Goal: Use online tool/utility: Use online tool/utility

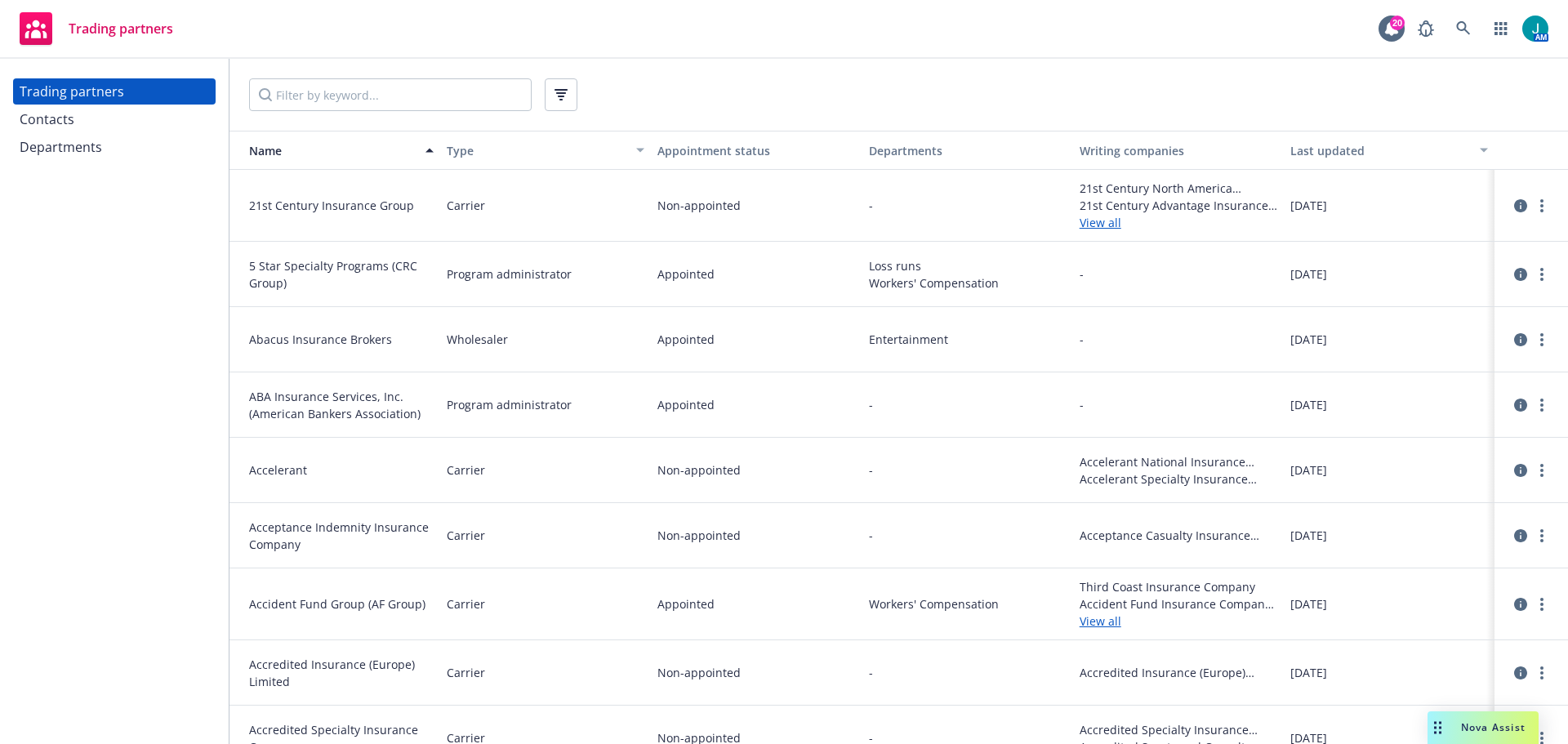
click at [91, 147] on div "Departments" at bounding box center [61, 146] width 82 height 26
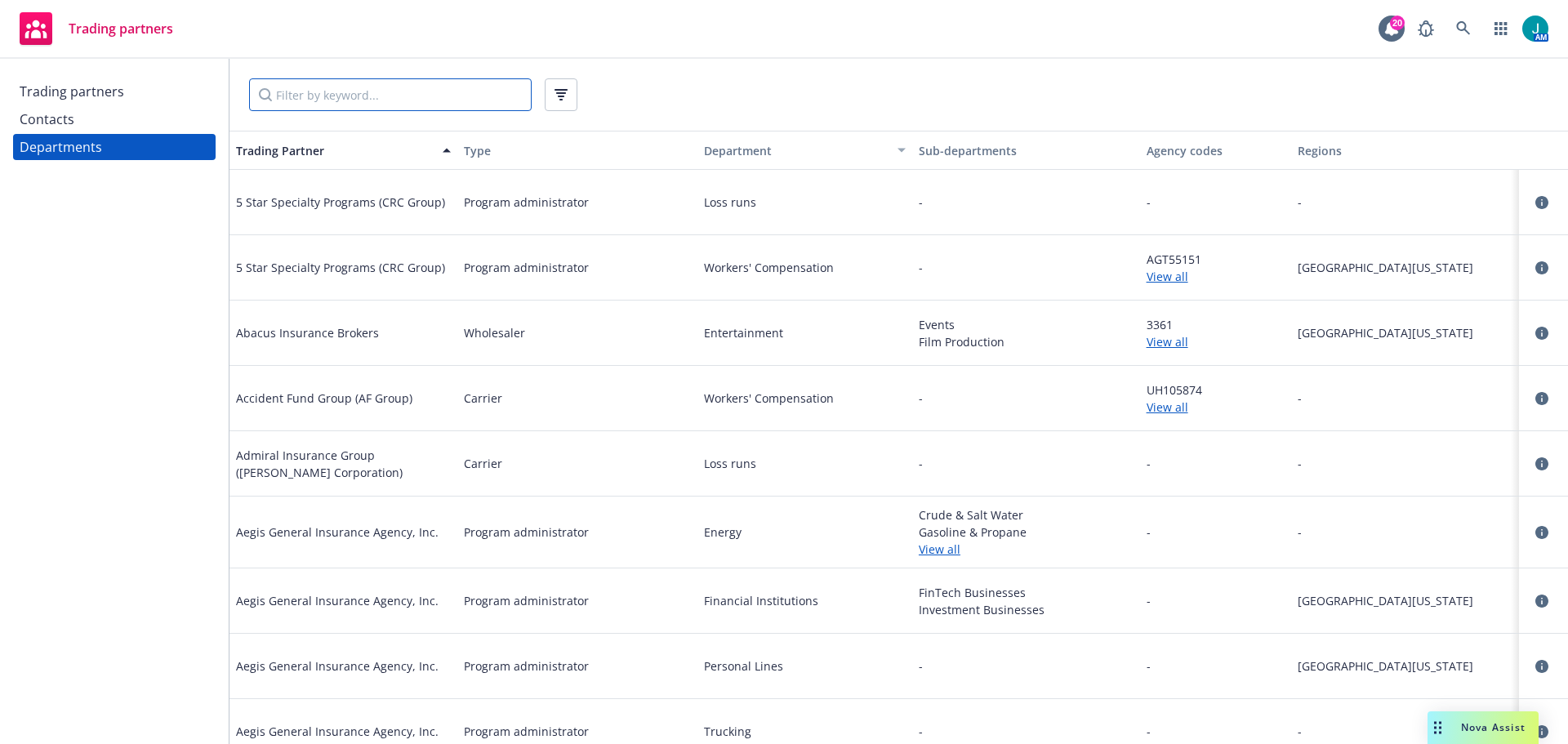
click at [304, 92] on input "Filter by keyword..." at bounding box center [390, 94] width 283 height 32
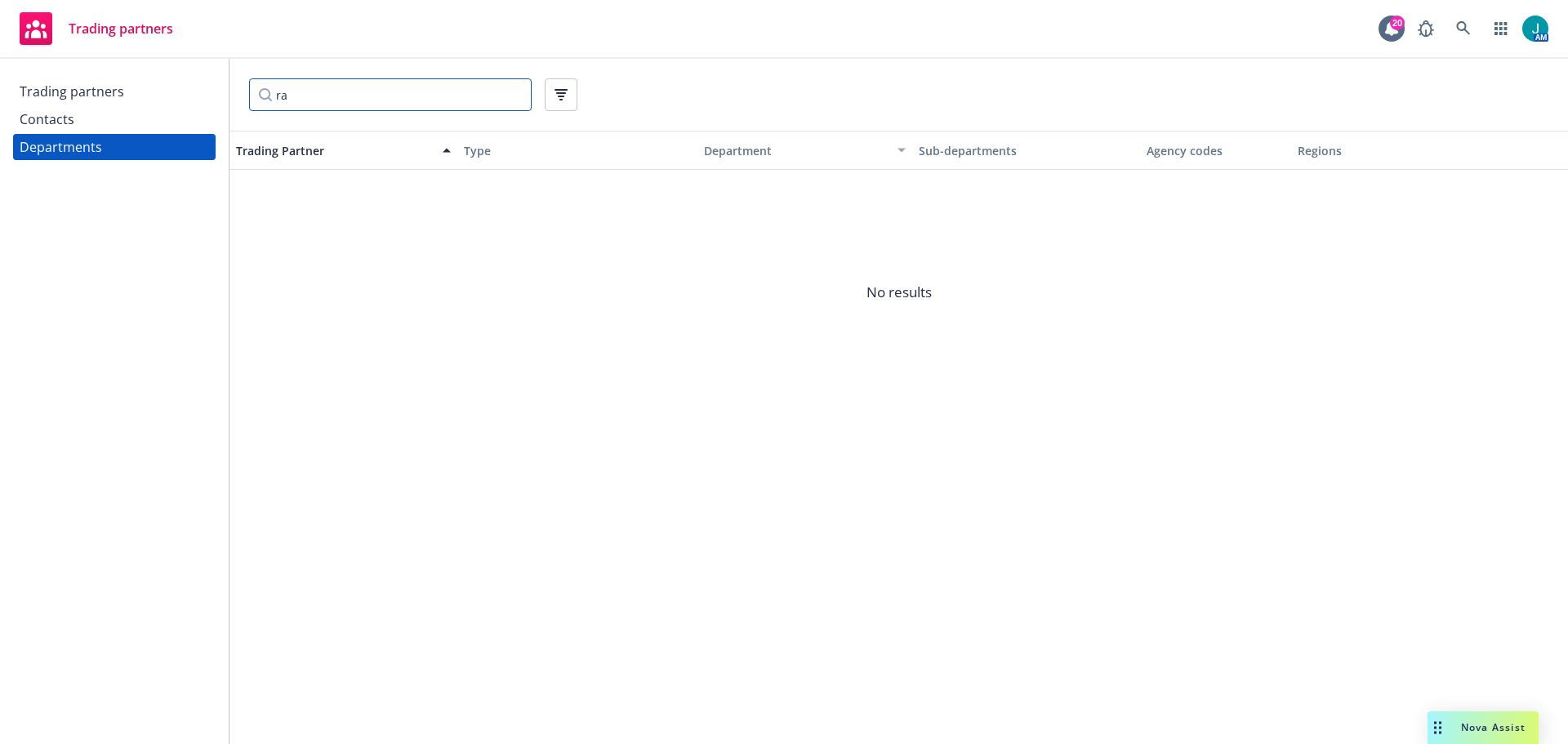
type input "r"
type input "R"
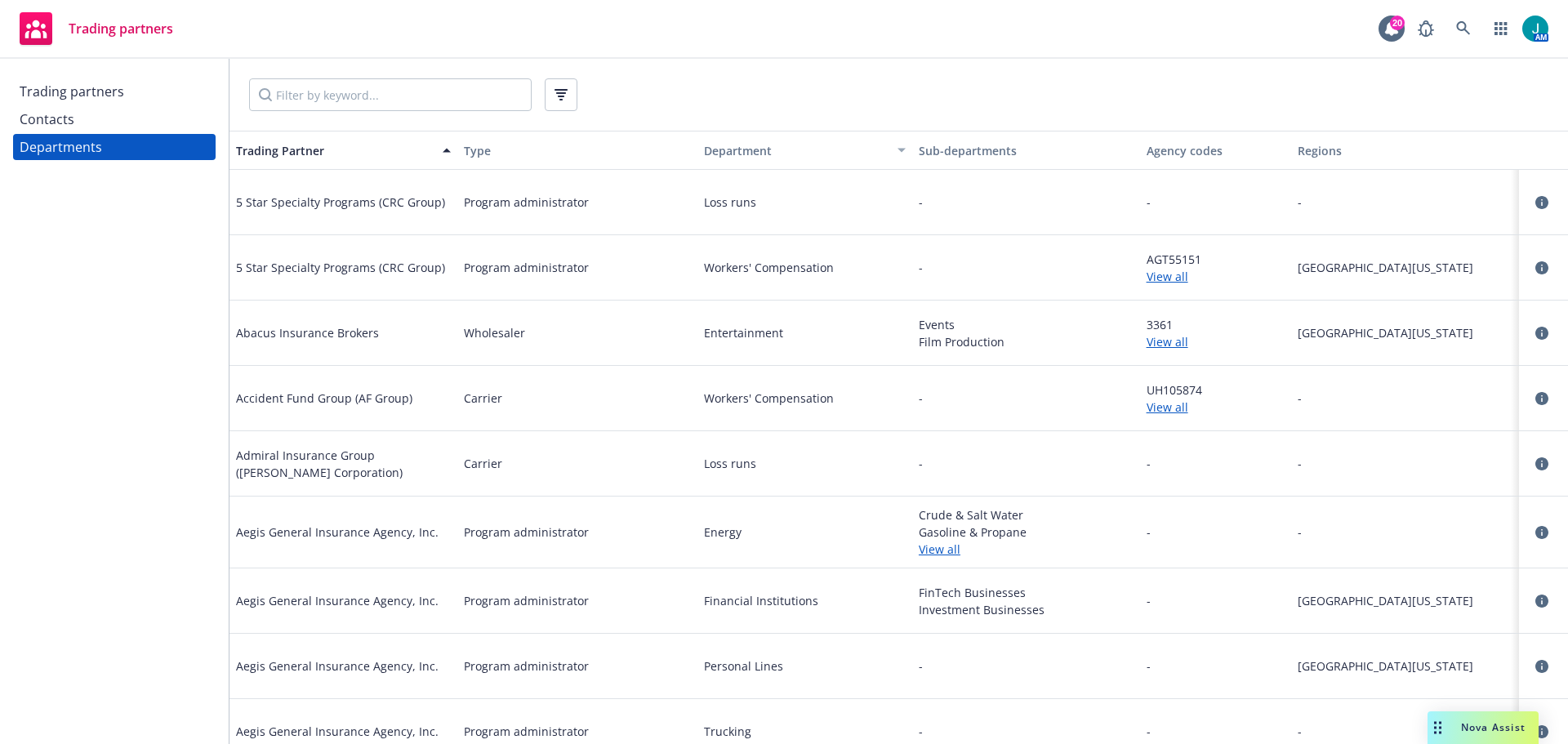
click at [81, 95] on div "Trading partners" at bounding box center [72, 91] width 105 height 26
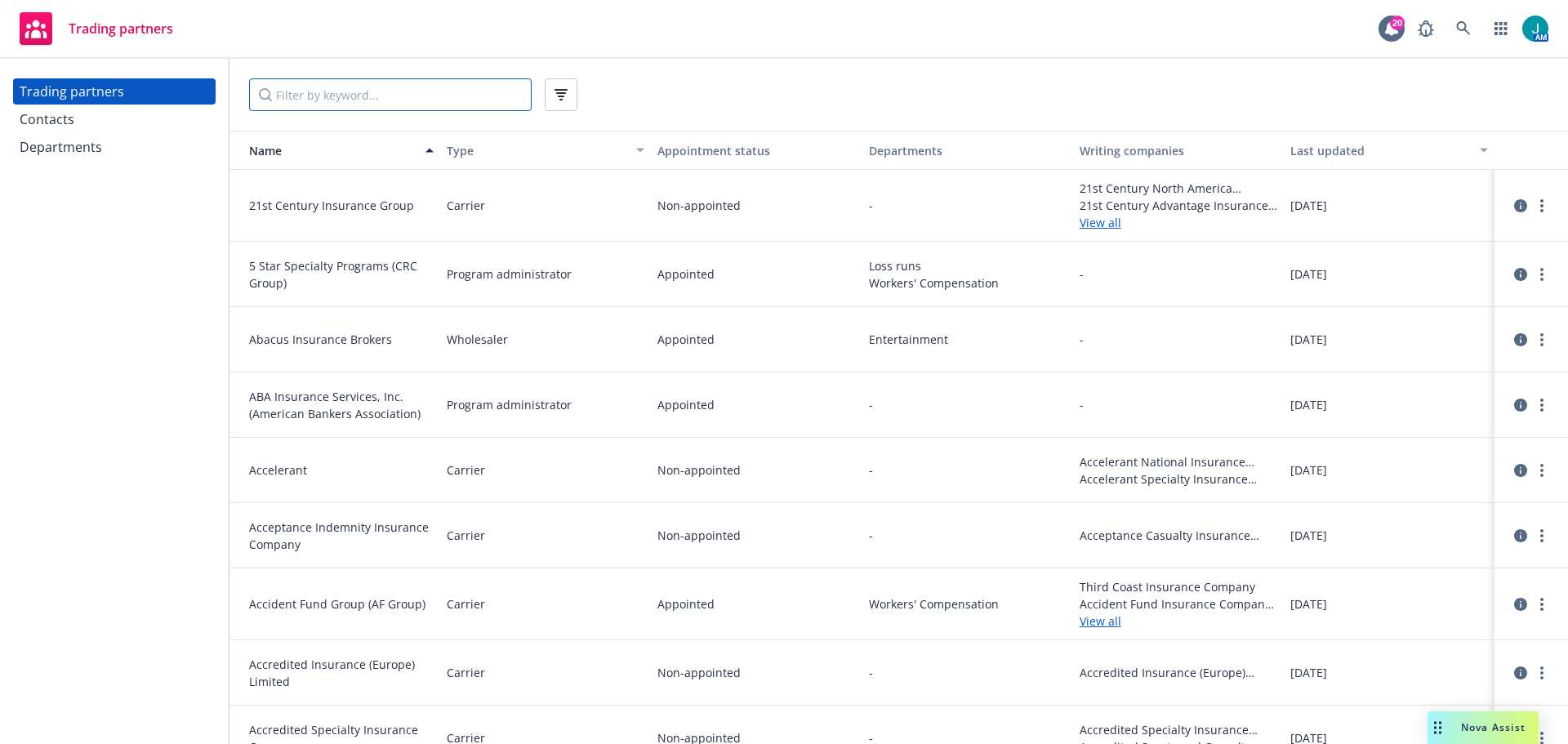
drag, startPoint x: 349, startPoint y: 89, endPoint x: 364, endPoint y: 96, distance: 16.6
click at [349, 90] on input "Filter by keyword..." at bounding box center [390, 94] width 283 height 32
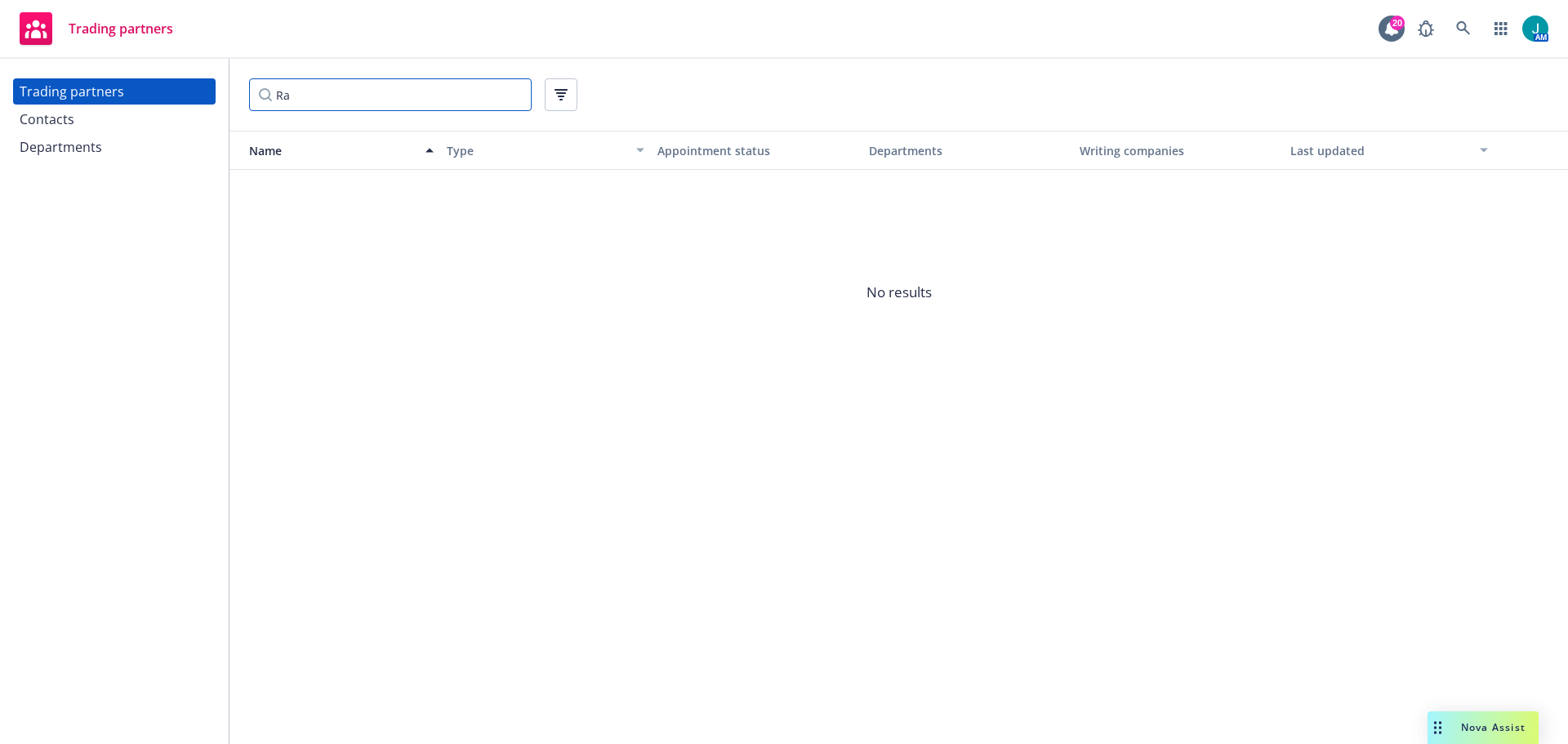
type input "R"
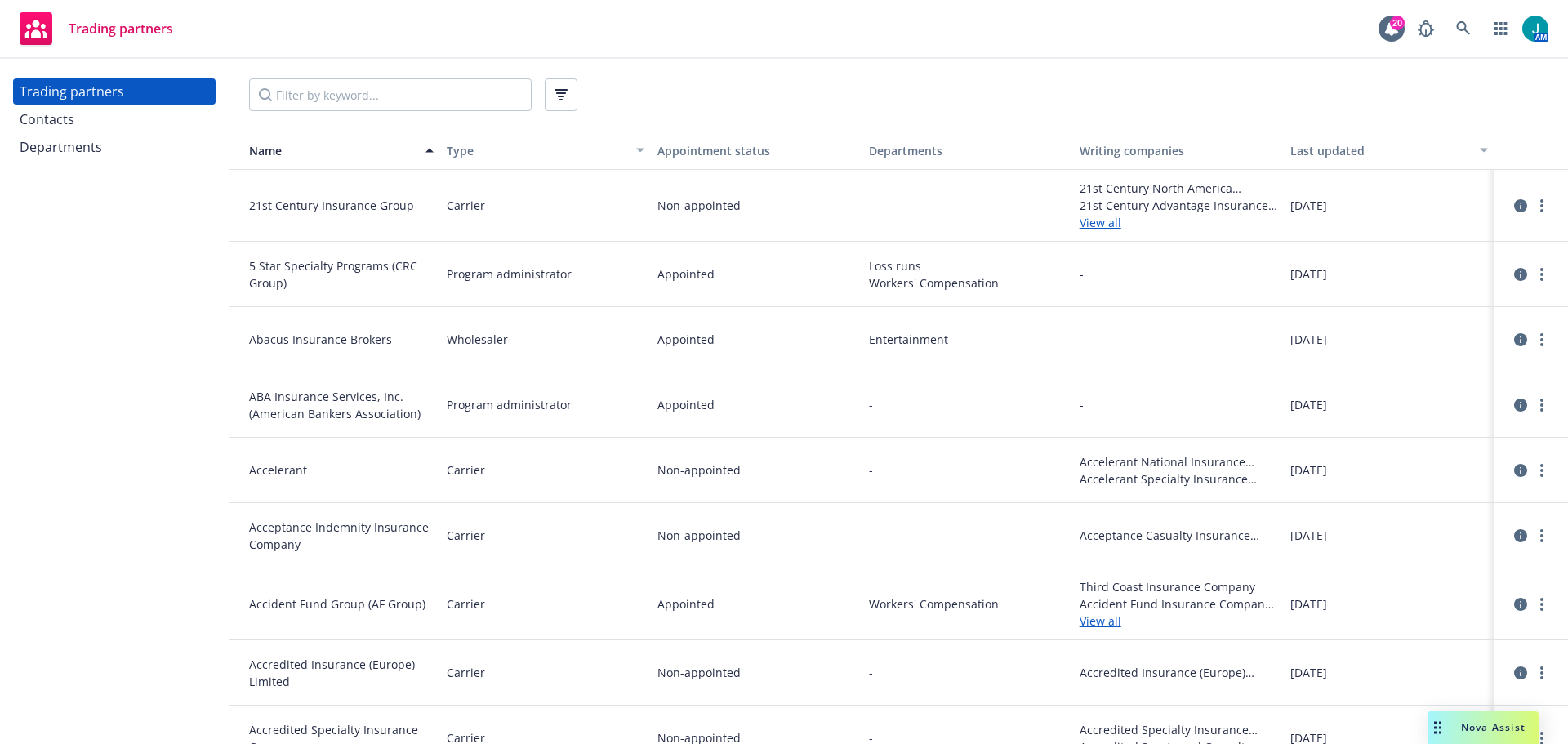
click at [1481, 731] on span "Nova Assist" at bounding box center [1493, 727] width 65 height 14
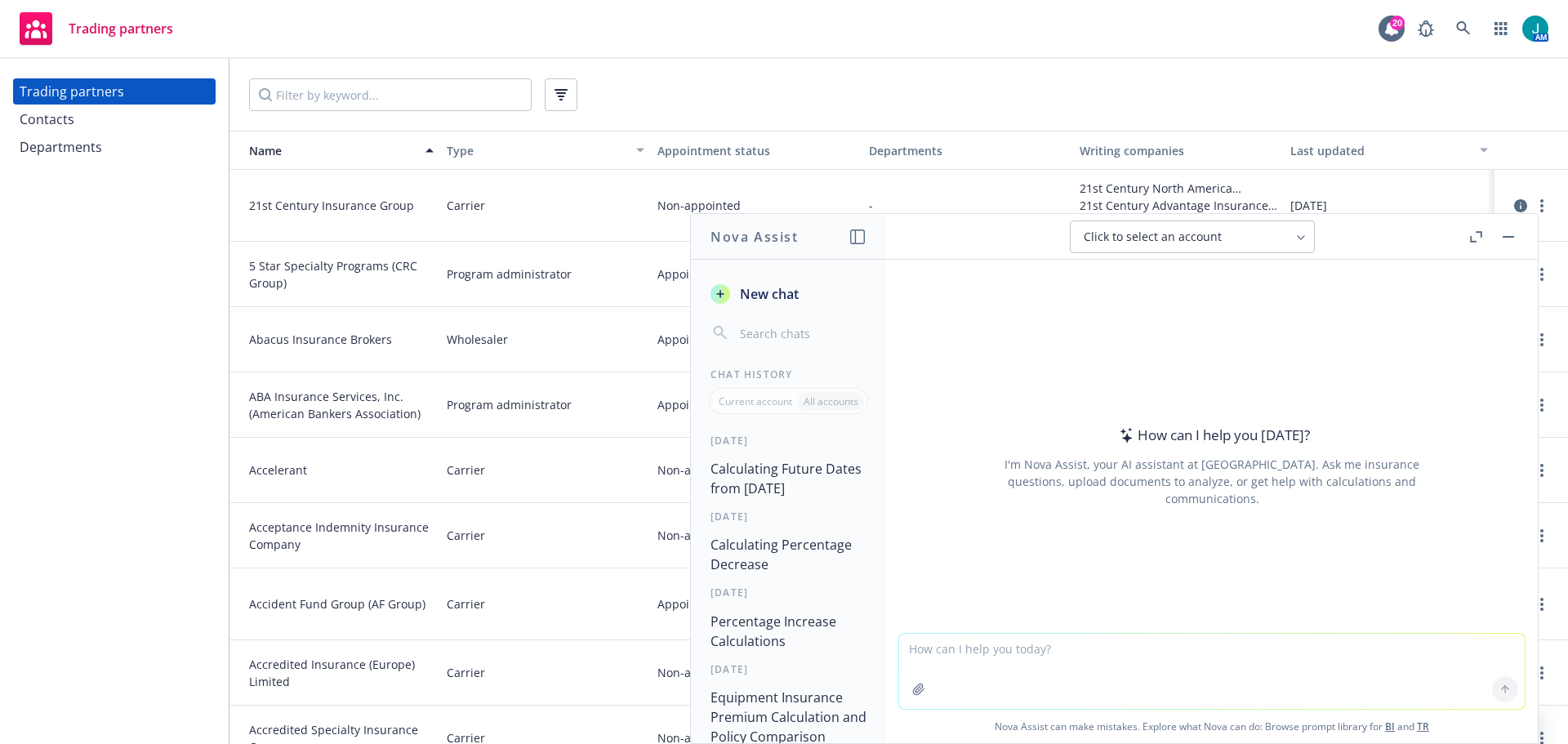
click at [913, 653] on textarea at bounding box center [1212, 672] width 626 height 75
type textarea "W"
drag, startPoint x: 992, startPoint y: 647, endPoint x: 883, endPoint y: 653, distance: 109.2
click at [885, 653] on div "Nova Assist New chat Chat History Current account All accounts [DATE] Calculati…" at bounding box center [1211, 479] width 653 height 531
click at [995, 643] on textarea "calculate the rate with contract $612,809" at bounding box center [1212, 671] width 626 height 77
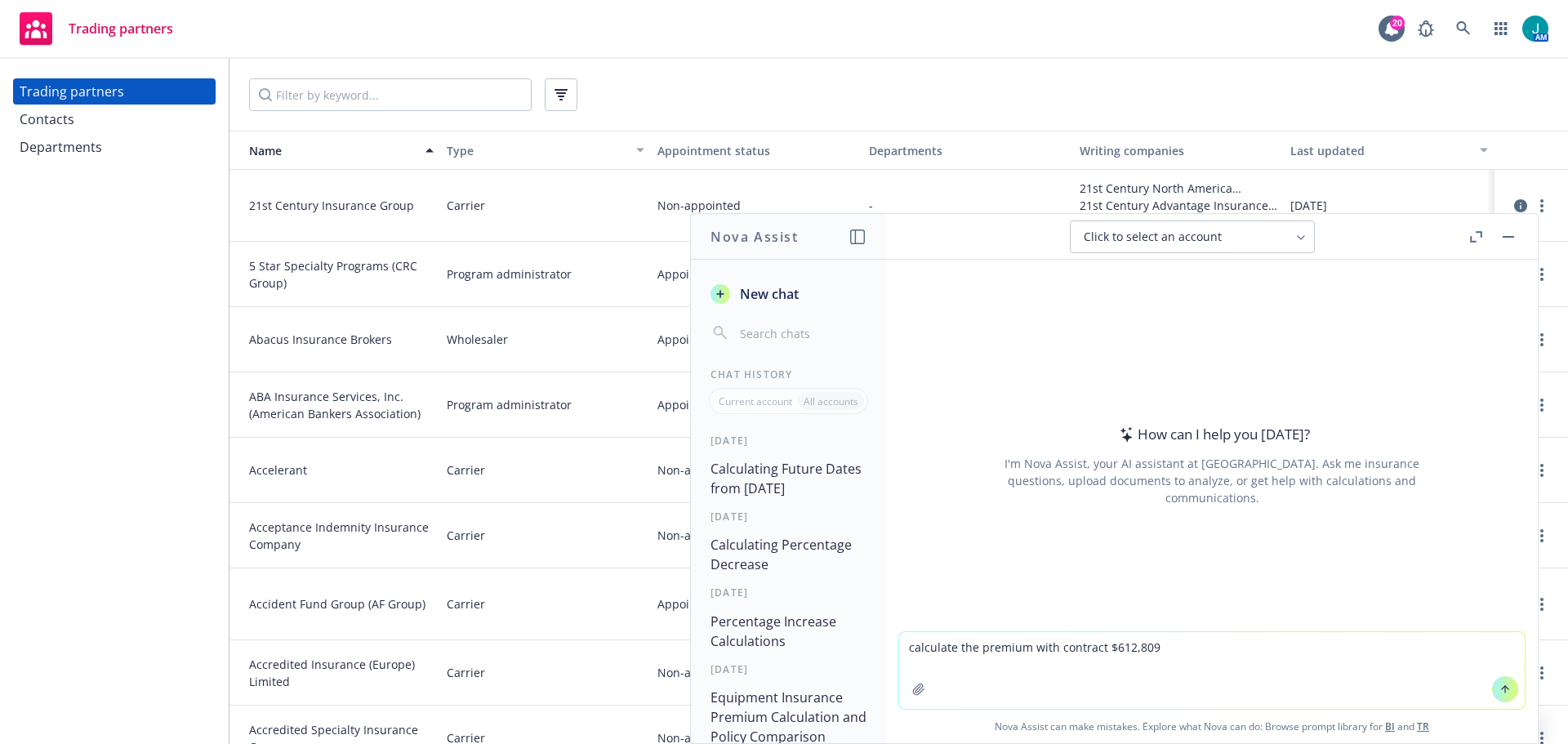
drag, startPoint x: 1096, startPoint y: 646, endPoint x: 1107, endPoint y: 633, distance: 17.0
click at [1101, 645] on textarea "calculate the premium with contract $612,809" at bounding box center [1212, 671] width 626 height 77
click at [1225, 650] on textarea "calculate the premium with contract amount of $612,809" at bounding box center [1212, 671] width 626 height 77
click at [1274, 650] on textarea "calculate the premium with contract amount of $612,809 and rate of" at bounding box center [1212, 671] width 626 height 77
click at [1274, 646] on textarea "calculate the premium with contract amount of $612,809 and rate of" at bounding box center [1212, 671] width 626 height 77
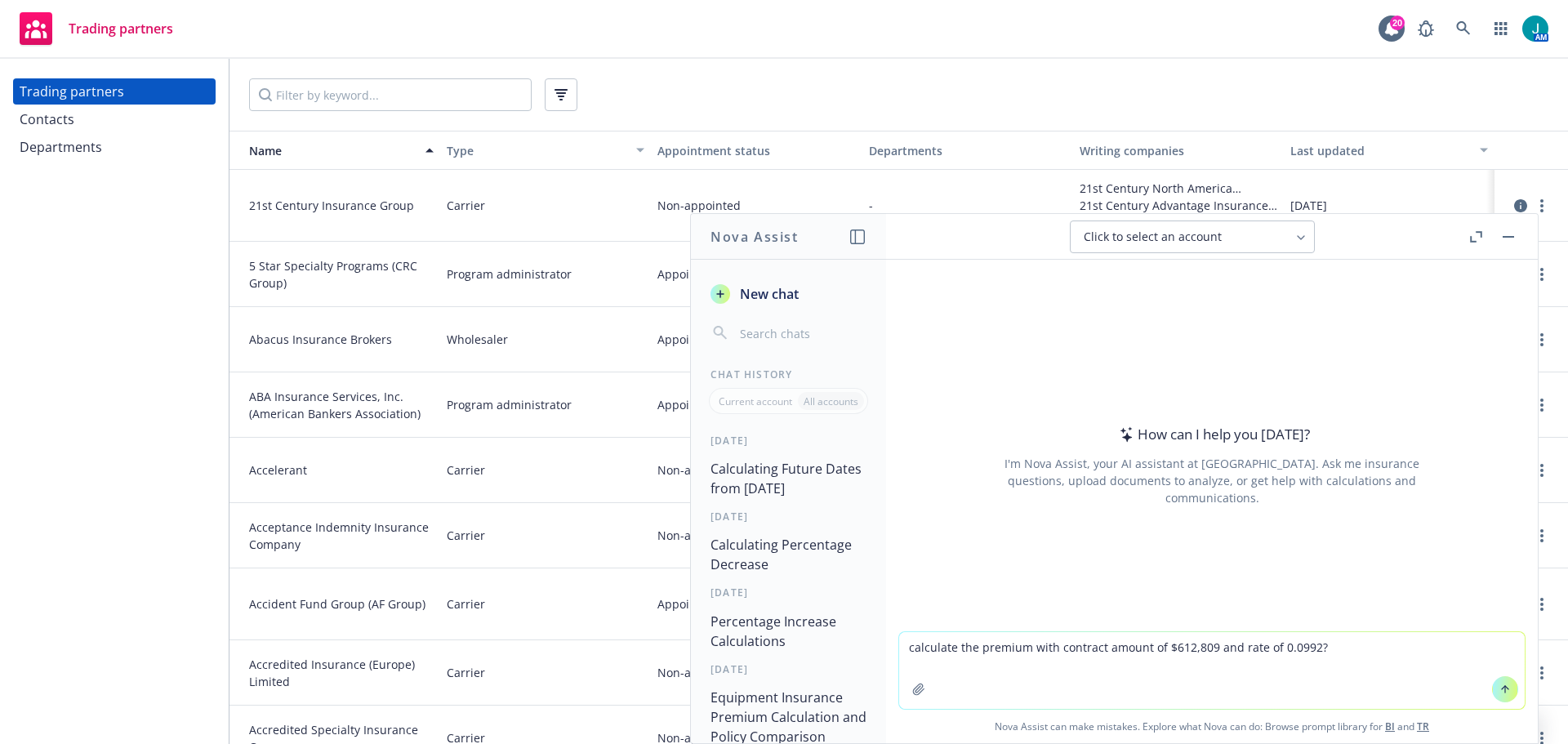
type textarea "calculate the premium with contract amount of $612,809 and rate of 0.0992?"
click at [1499, 695] on button at bounding box center [1505, 689] width 26 height 26
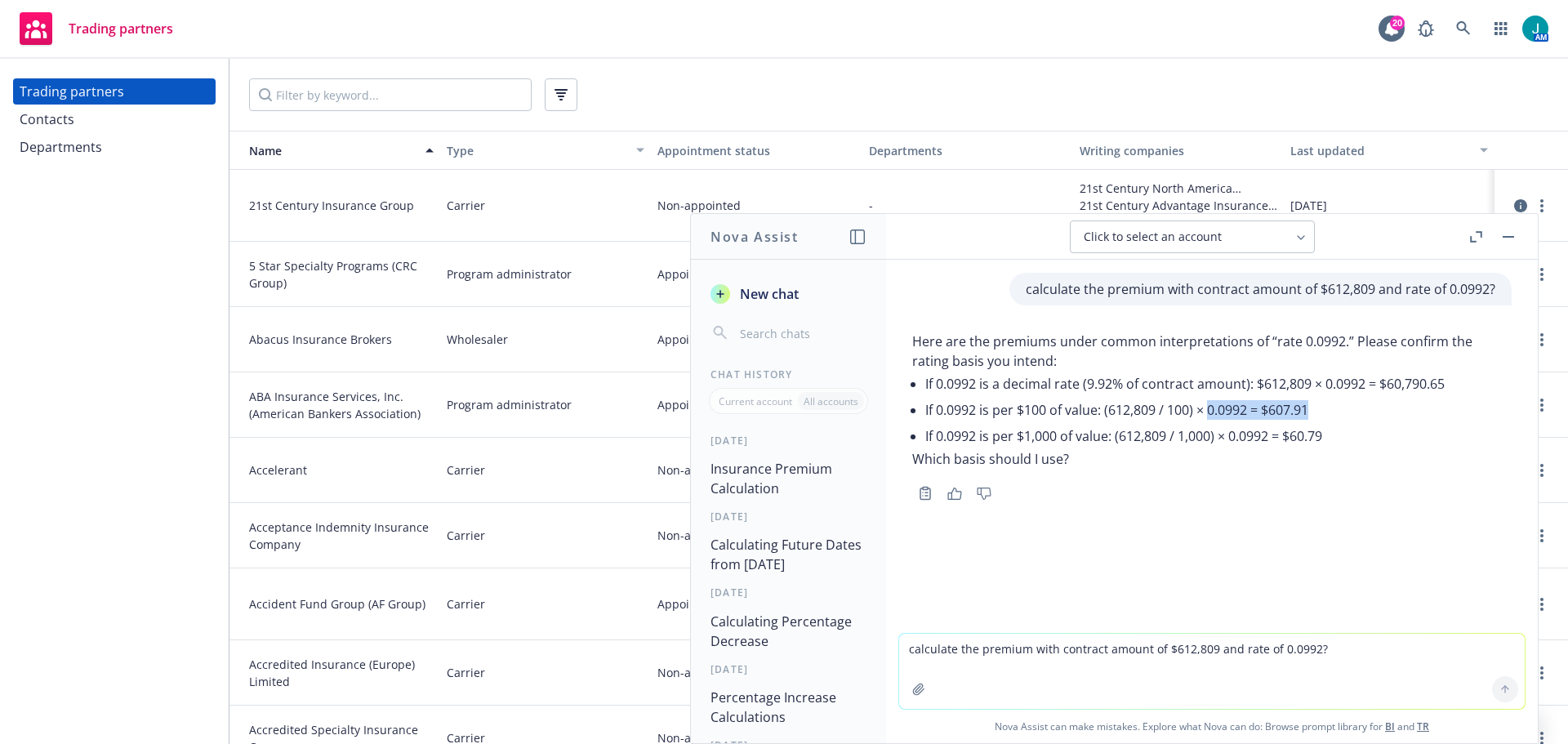
drag, startPoint x: 1210, startPoint y: 409, endPoint x: 1323, endPoint y: 414, distance: 113.1
click at [1323, 414] on li "If 0.0992 is per $100 of value: (612,809 / 100) × 0.0992 = $607.91" at bounding box center [1218, 409] width 586 height 26
copy li "0.0992 = $607.91"
